Goal: Task Accomplishment & Management: Manage account settings

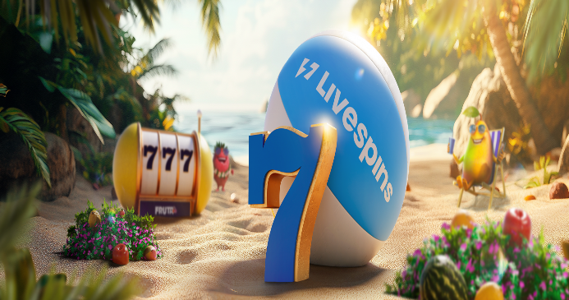
click at [93, 64] on button "Kirjaudu" at bounding box center [65, 72] width 53 height 17
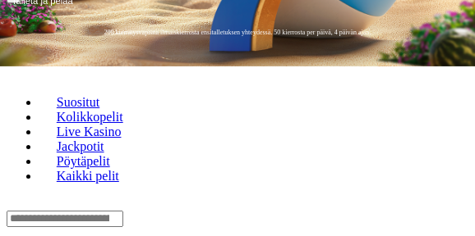
scroll to position [419, 0]
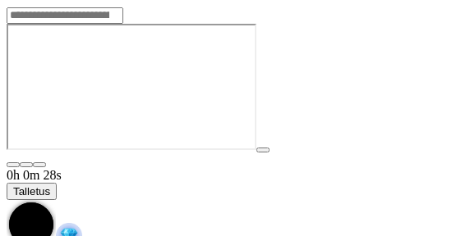
click at [7, 200] on span "chevron-down icon" at bounding box center [7, 200] width 0 height 0
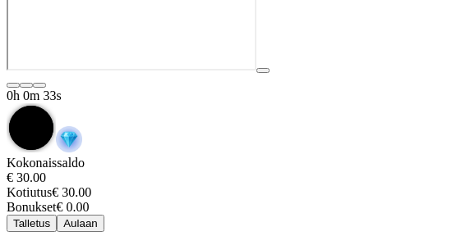
click at [98, 218] on span "Aulaan" at bounding box center [80, 224] width 34 height 12
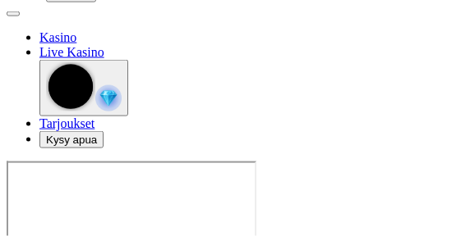
scroll to position [84, 0]
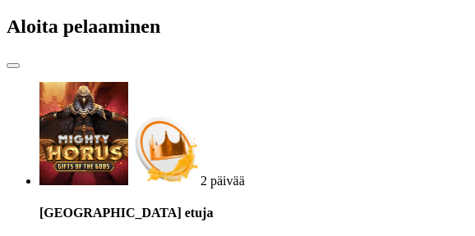
click at [13, 66] on span "close icon" at bounding box center [13, 66] width 0 height 0
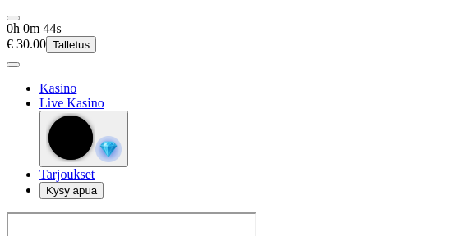
scroll to position [84, 0]
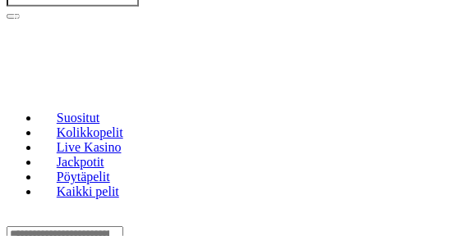
scroll to position [419, 0]
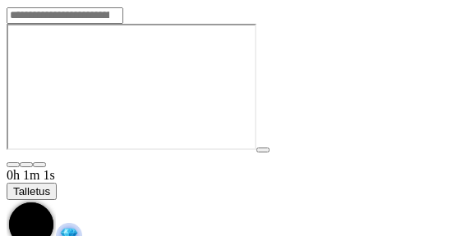
click at [7, 200] on span "chevron-down icon" at bounding box center [7, 200] width 0 height 0
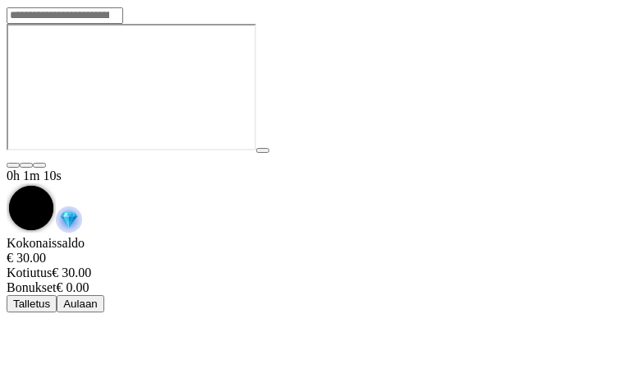
click at [7, 183] on span "chevron-down icon" at bounding box center [7, 183] width 0 height 0
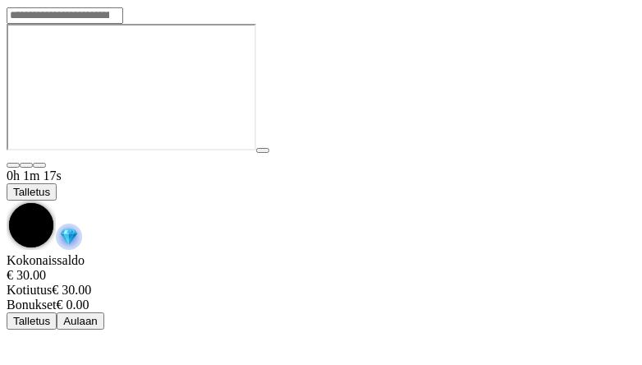
scroll to position [49, 0]
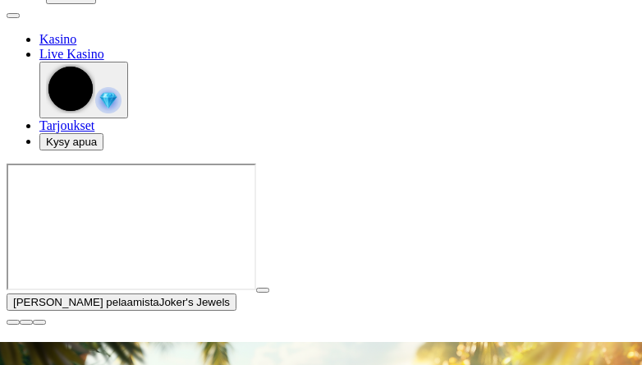
click at [13, 16] on span "user-circle icon" at bounding box center [13, 16] width 0 height 0
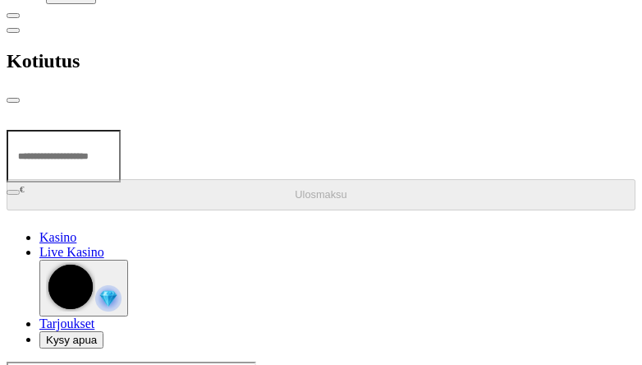
click at [121, 130] on input "number" at bounding box center [64, 156] width 114 height 53
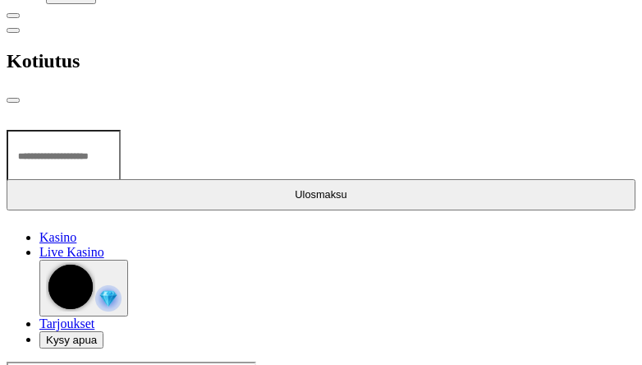
type input "**"
click at [295, 188] on span "Ulosmaksu" at bounding box center [321, 194] width 52 height 12
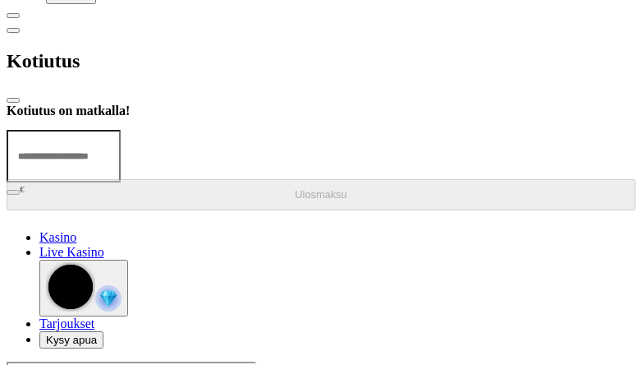
click at [13, 100] on span "close icon" at bounding box center [13, 100] width 0 height 0
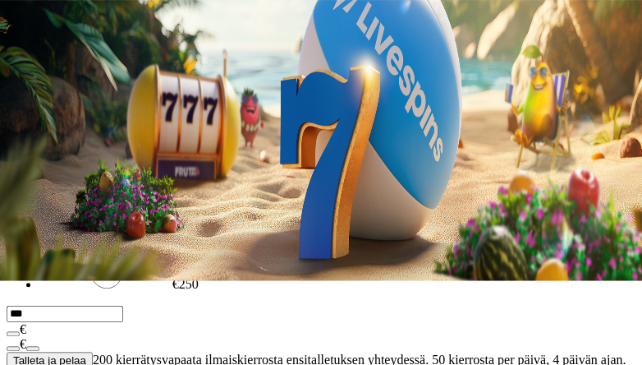
scroll to position [84, 0]
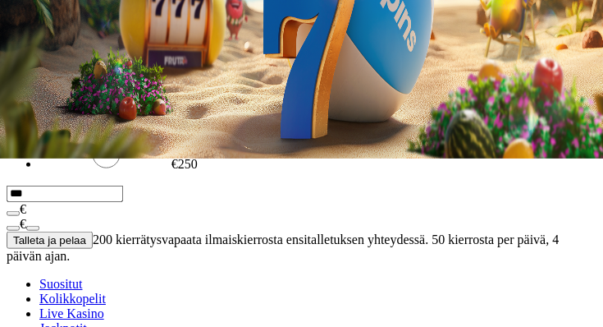
scroll to position [167, 0]
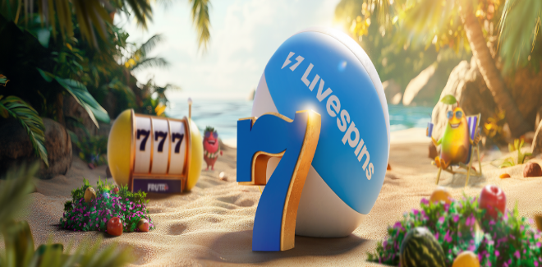
drag, startPoint x: 420, startPoint y: 25, endPoint x: 421, endPoint y: 14, distance: 10.7
click at [86, 66] on span "Kirjaudu" at bounding box center [66, 72] width 40 height 12
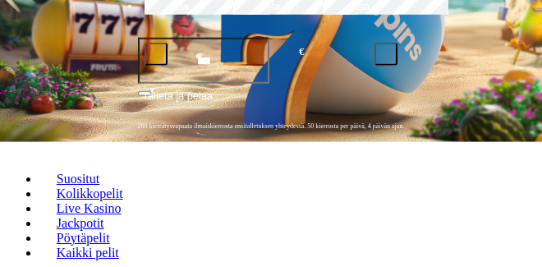
scroll to position [335, 0]
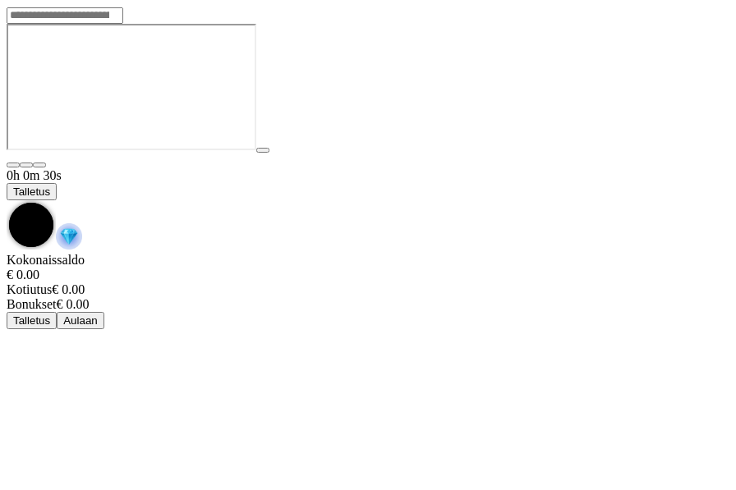
click at [7, 200] on span "chevron-down icon" at bounding box center [7, 200] width 0 height 0
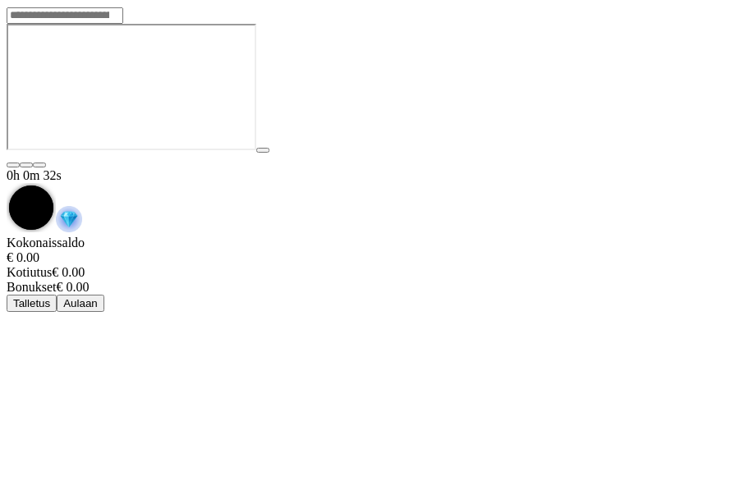
click at [98, 297] on span "Aulaan" at bounding box center [80, 303] width 34 height 12
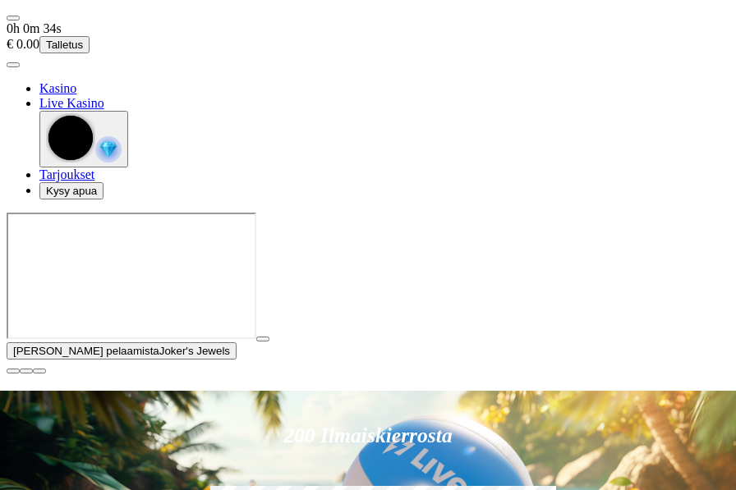
scroll to position [84, 0]
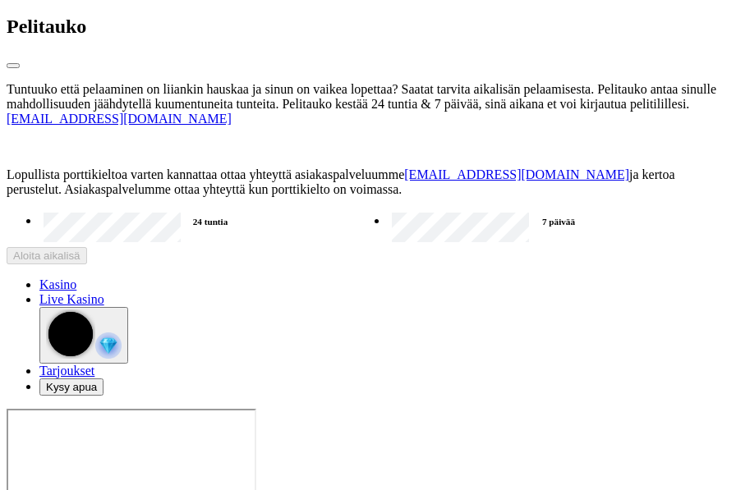
click at [388, 234] on label "7 päivää" at bounding box center [559, 222] width 342 height 24
click at [87, 264] on button "Aloita aikalisä" at bounding box center [47, 255] width 80 height 17
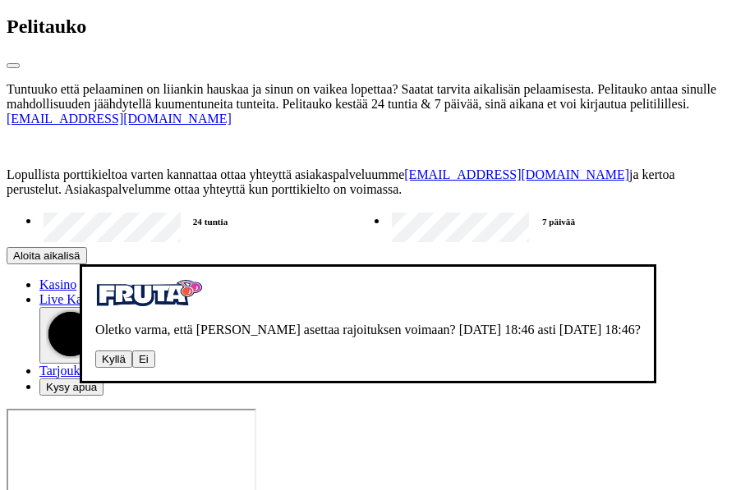
click at [95, 351] on button "Kyllä" at bounding box center [113, 359] width 37 height 17
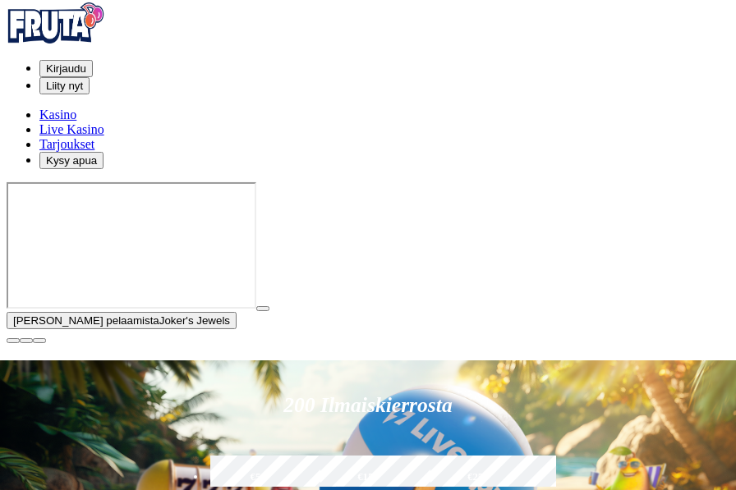
scroll to position [0, 0]
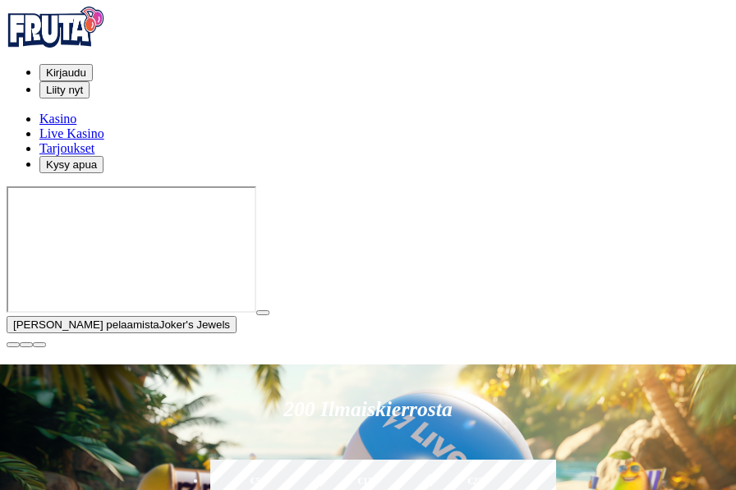
click at [79, 19] on img at bounding box center [56, 27] width 99 height 41
